Goal: Task Accomplishment & Management: Manage account settings

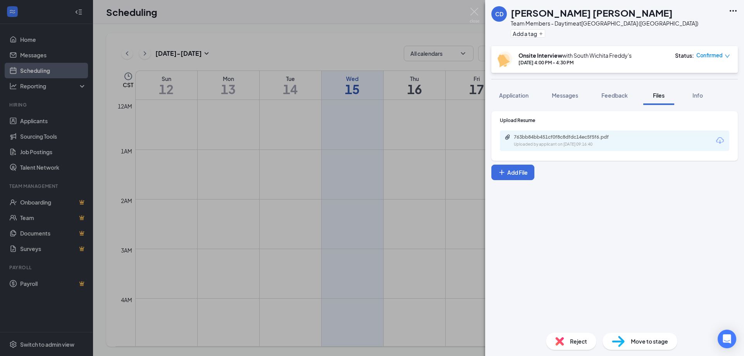
scroll to position [420, 0]
click at [474, 12] on img at bounding box center [475, 15] width 10 height 15
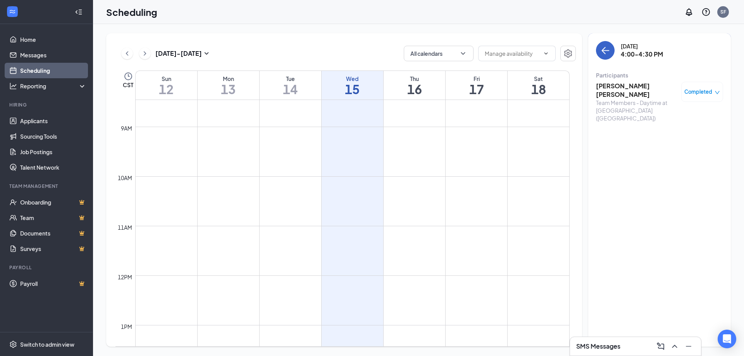
click at [608, 43] on button "back-button" at bounding box center [605, 50] width 19 height 19
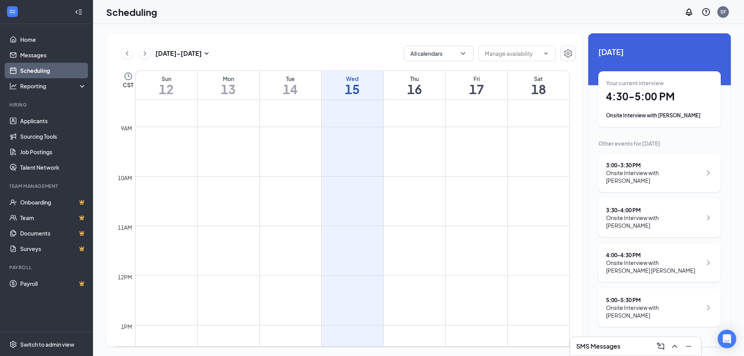
click at [630, 304] on div "Onsite Interview with [PERSON_NAME]" at bounding box center [654, 312] width 96 height 16
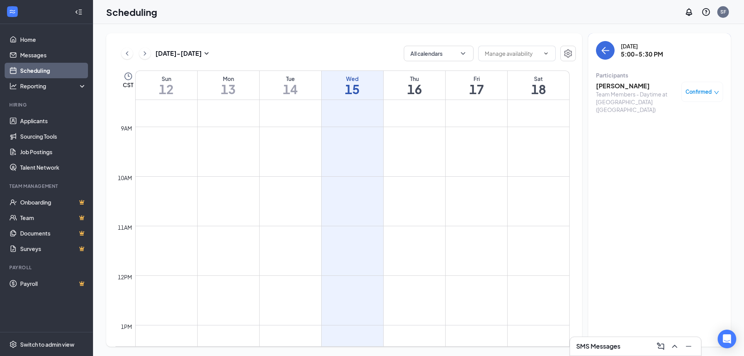
click at [626, 86] on h3 "[PERSON_NAME]" at bounding box center [636, 86] width 81 height 9
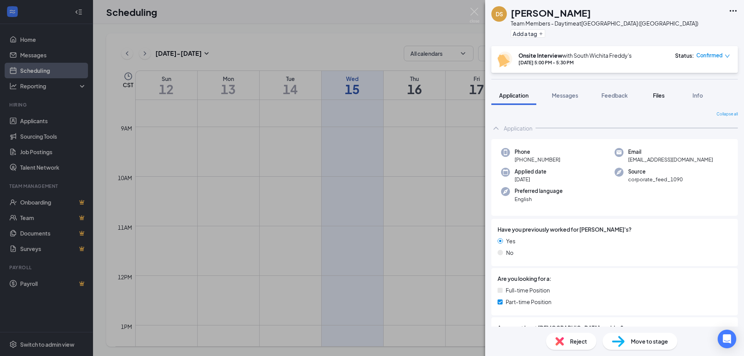
click at [664, 97] on span "Files" at bounding box center [659, 95] width 12 height 7
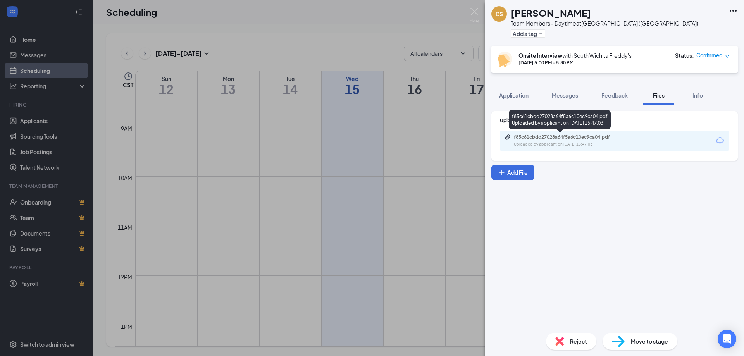
click at [572, 140] on div "f85c61cbdd27028a64f5a6c10ec9ca04.pdf Uploaded by applicant on [DATE] 15:47:03" at bounding box center [568, 141] width 126 height 14
